Goal: Information Seeking & Learning: Understand process/instructions

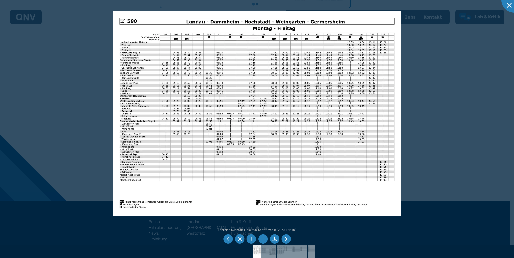
click at [288, 240] on li at bounding box center [287, 239] width 10 height 10
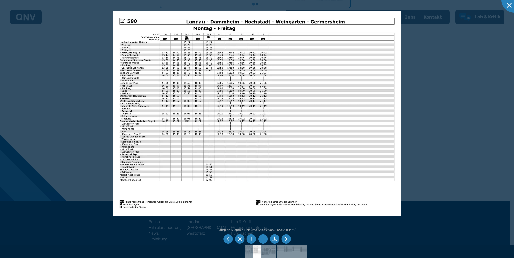
drag, startPoint x: 228, startPoint y: 236, endPoint x: 231, endPoint y: 236, distance: 2.6
click at [229, 236] on li at bounding box center [229, 239] width 10 height 10
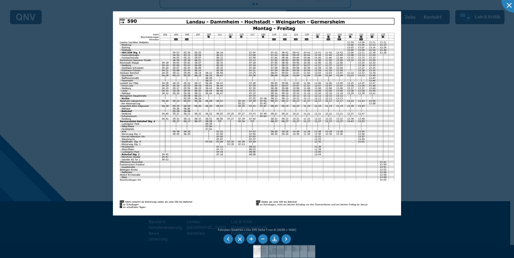
click at [286, 238] on li at bounding box center [287, 239] width 10 height 10
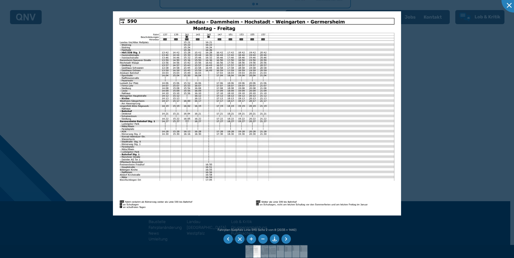
click at [286, 238] on li at bounding box center [287, 239] width 10 height 10
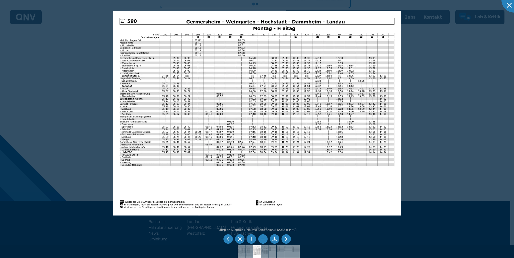
click at [286, 238] on li at bounding box center [287, 239] width 10 height 10
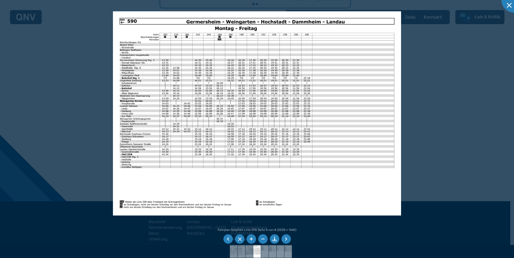
click at [286, 238] on li at bounding box center [287, 239] width 10 height 10
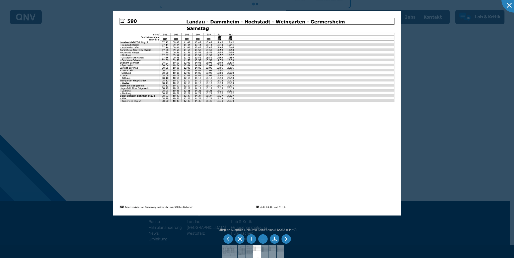
click at [286, 238] on li at bounding box center [287, 239] width 10 height 10
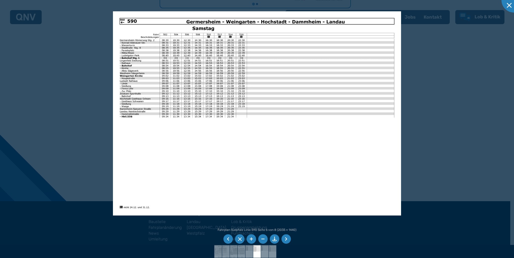
click at [227, 238] on li at bounding box center [229, 239] width 10 height 10
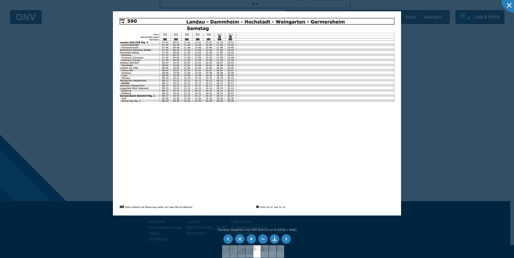
click at [286, 241] on li at bounding box center [287, 239] width 10 height 10
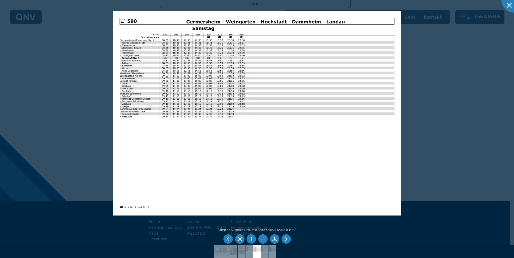
click at [286, 241] on li at bounding box center [287, 239] width 10 height 10
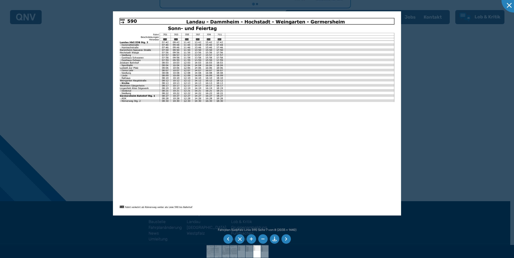
click at [286, 241] on li at bounding box center [287, 239] width 10 height 10
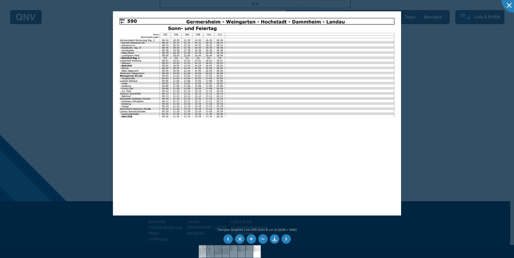
click at [204, 249] on img at bounding box center [203, 251] width 18 height 13
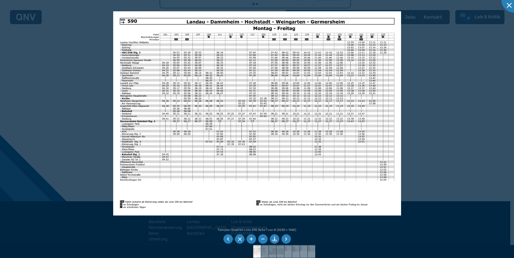
click at [422, 113] on div at bounding box center [257, 129] width 514 height 258
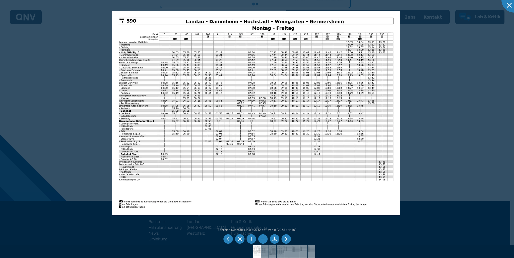
click at [83, 98] on div at bounding box center [257, 129] width 514 height 258
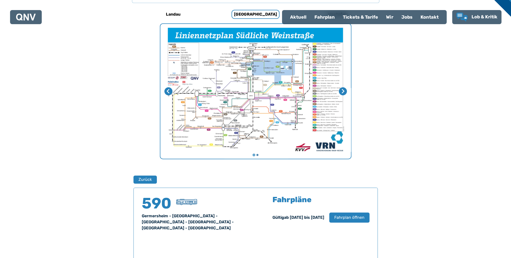
scroll to position [119, 0]
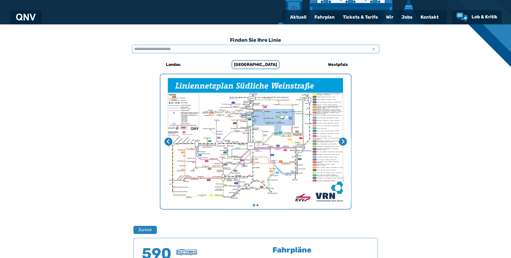
click at [183, 50] on input "text" at bounding box center [255, 49] width 247 height 9
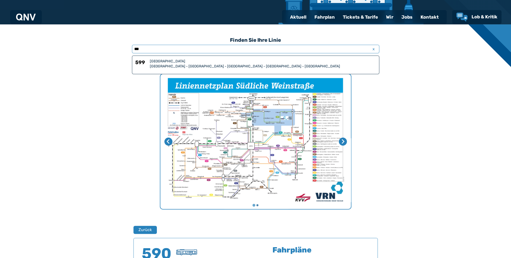
type input "***"
click at [177, 63] on div "[GEOGRAPHIC_DATA]" at bounding box center [263, 61] width 226 height 5
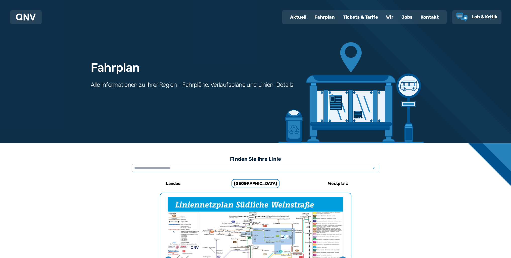
scroll to position [320, 0]
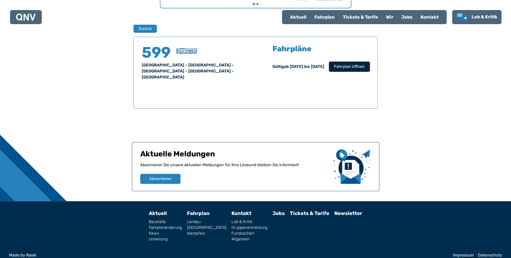
click at [348, 68] on span "Fahrplan öffnen" at bounding box center [349, 67] width 31 height 6
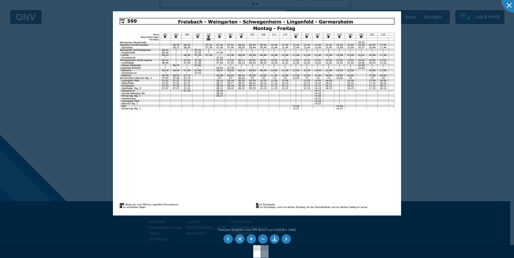
click at [287, 238] on li at bounding box center [287, 239] width 10 height 10
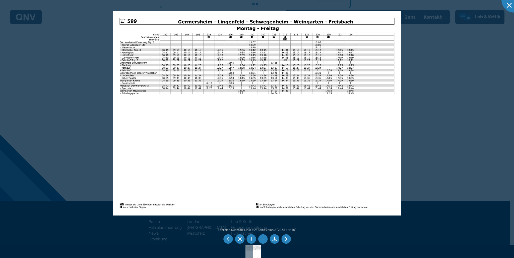
click at [287, 238] on li at bounding box center [287, 239] width 10 height 10
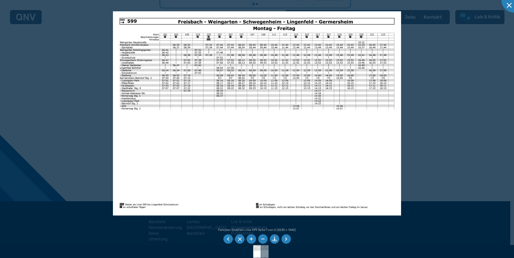
click at [283, 239] on li at bounding box center [287, 239] width 10 height 10
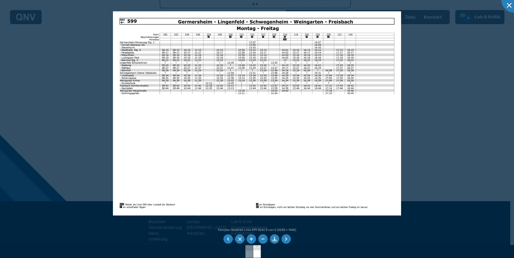
click at [440, 183] on div at bounding box center [257, 129] width 514 height 258
click at [442, 153] on div at bounding box center [257, 129] width 514 height 258
click at [84, 140] on div at bounding box center [257, 129] width 514 height 258
